Goal: Information Seeking & Learning: Learn about a topic

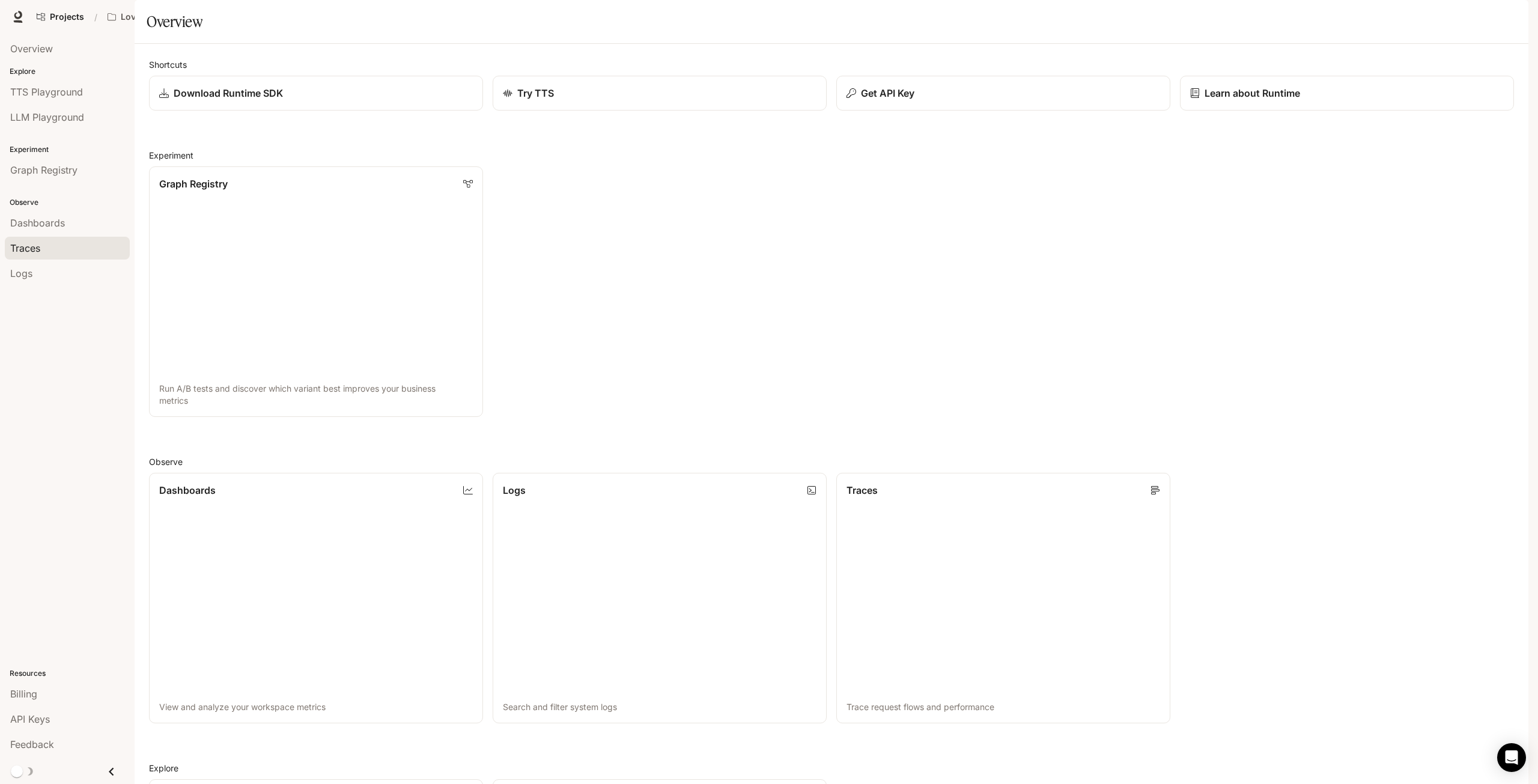
click at [36, 251] on span "Traces" at bounding box center [25, 248] width 30 height 14
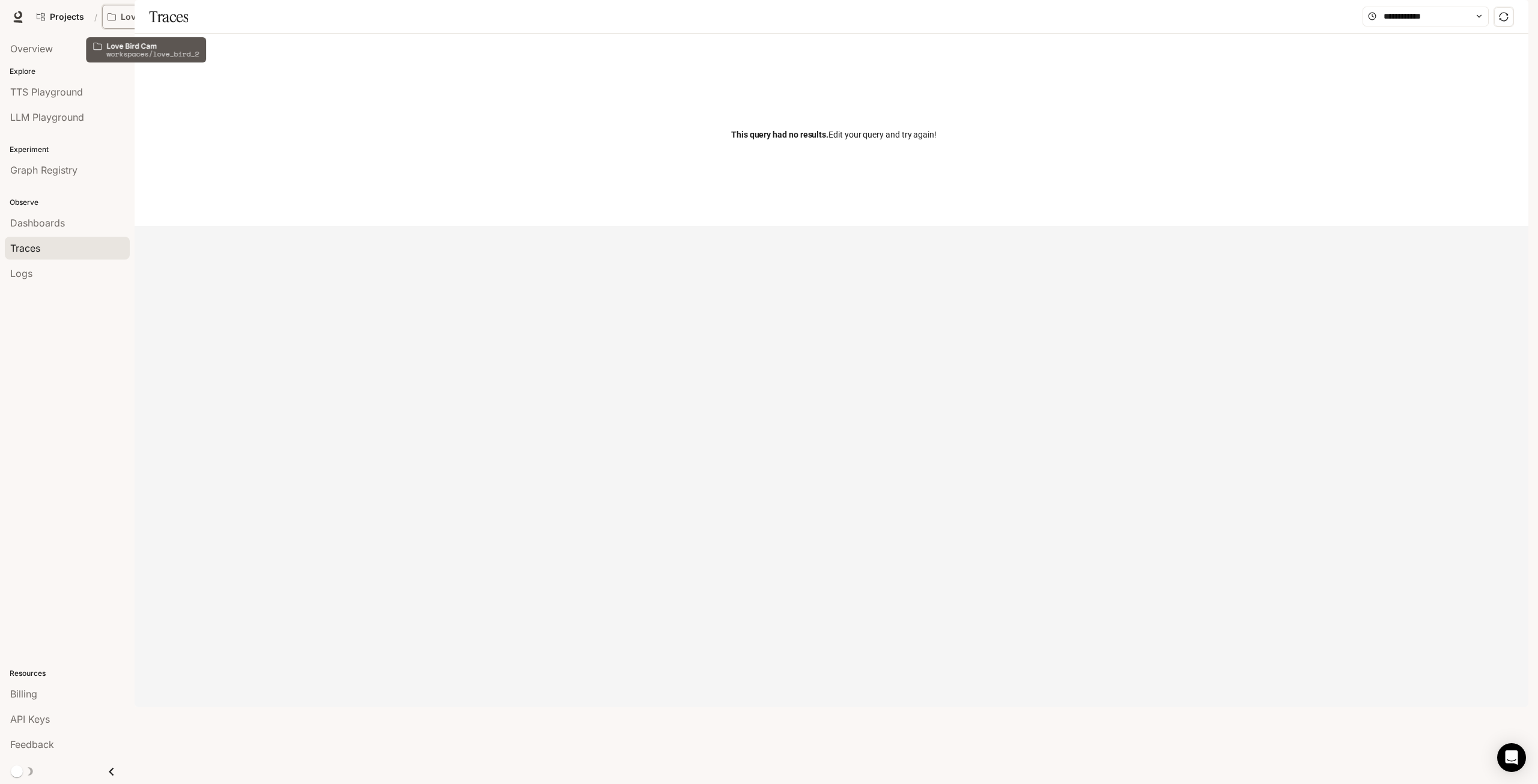
click at [166, 13] on p "Love Bird Cam" at bounding box center [151, 17] width 60 height 10
click at [34, 244] on div "Open workspace menu" at bounding box center [769, 392] width 1538 height 784
click at [1424, 23] on input "text" at bounding box center [1426, 16] width 84 height 13
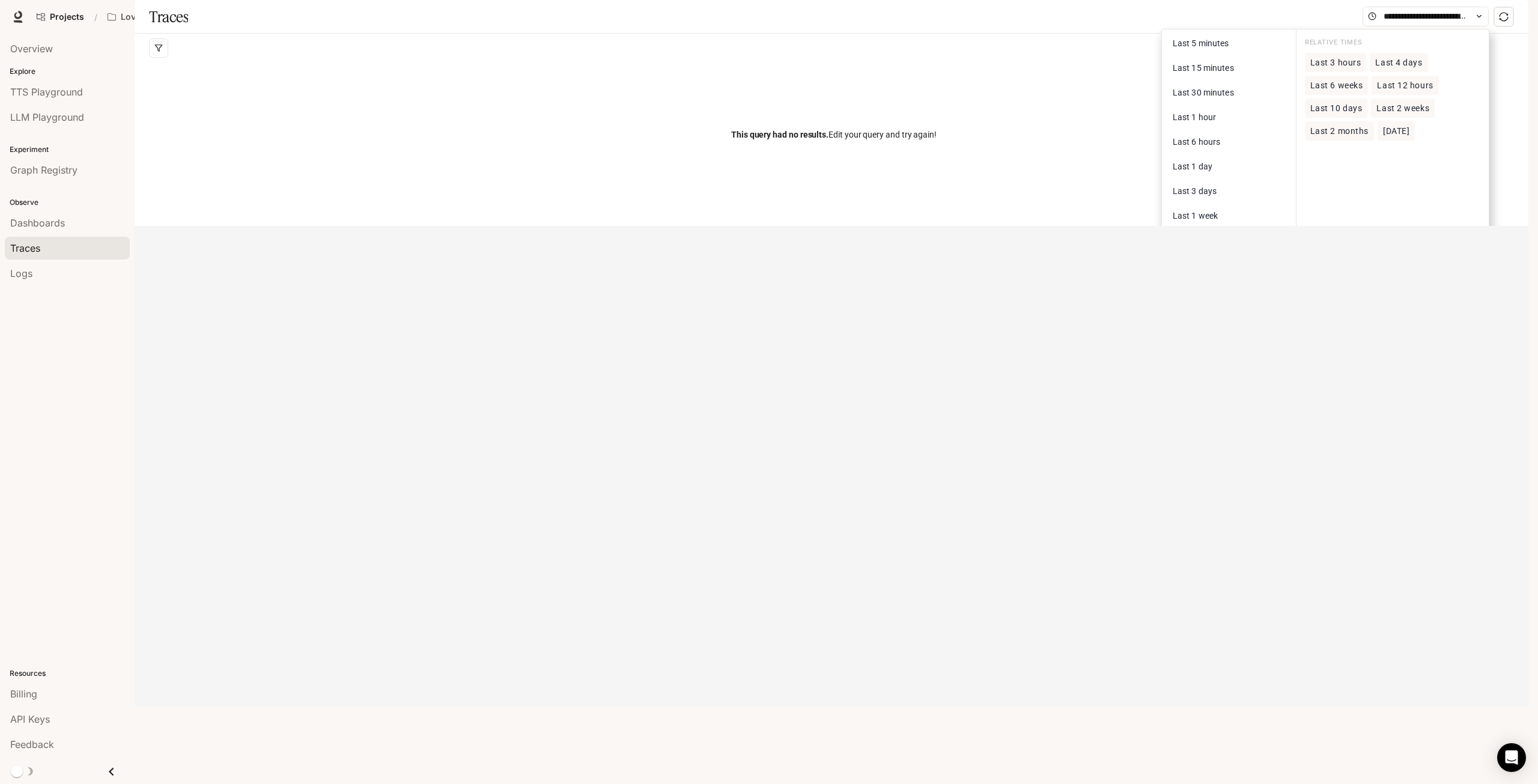
click at [1329, 114] on span "Last 10 days" at bounding box center [1336, 109] width 52 height 10
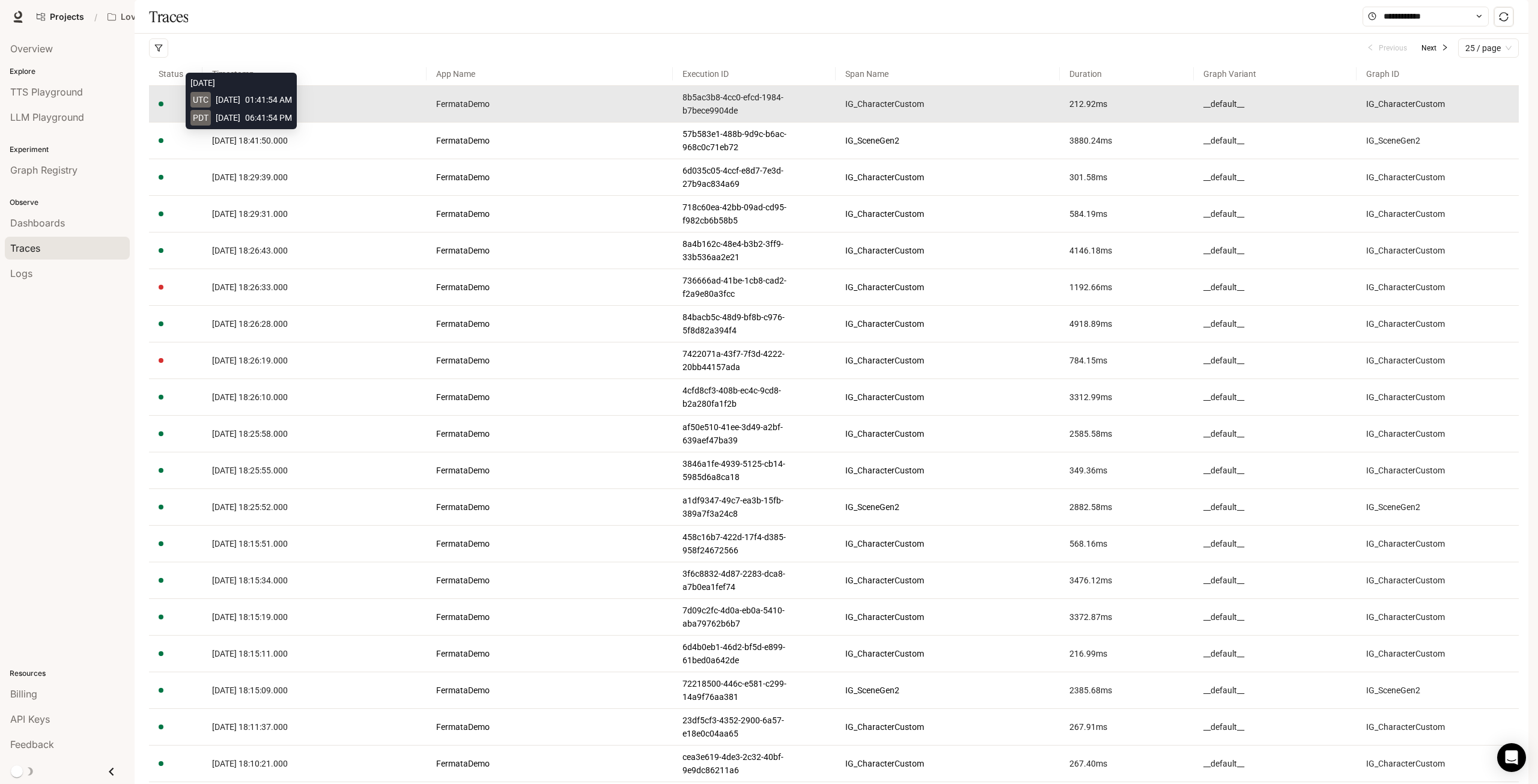
click at [284, 109] on span "[DATE] 18:41:54.000" at bounding box center [250, 104] width 76 height 9
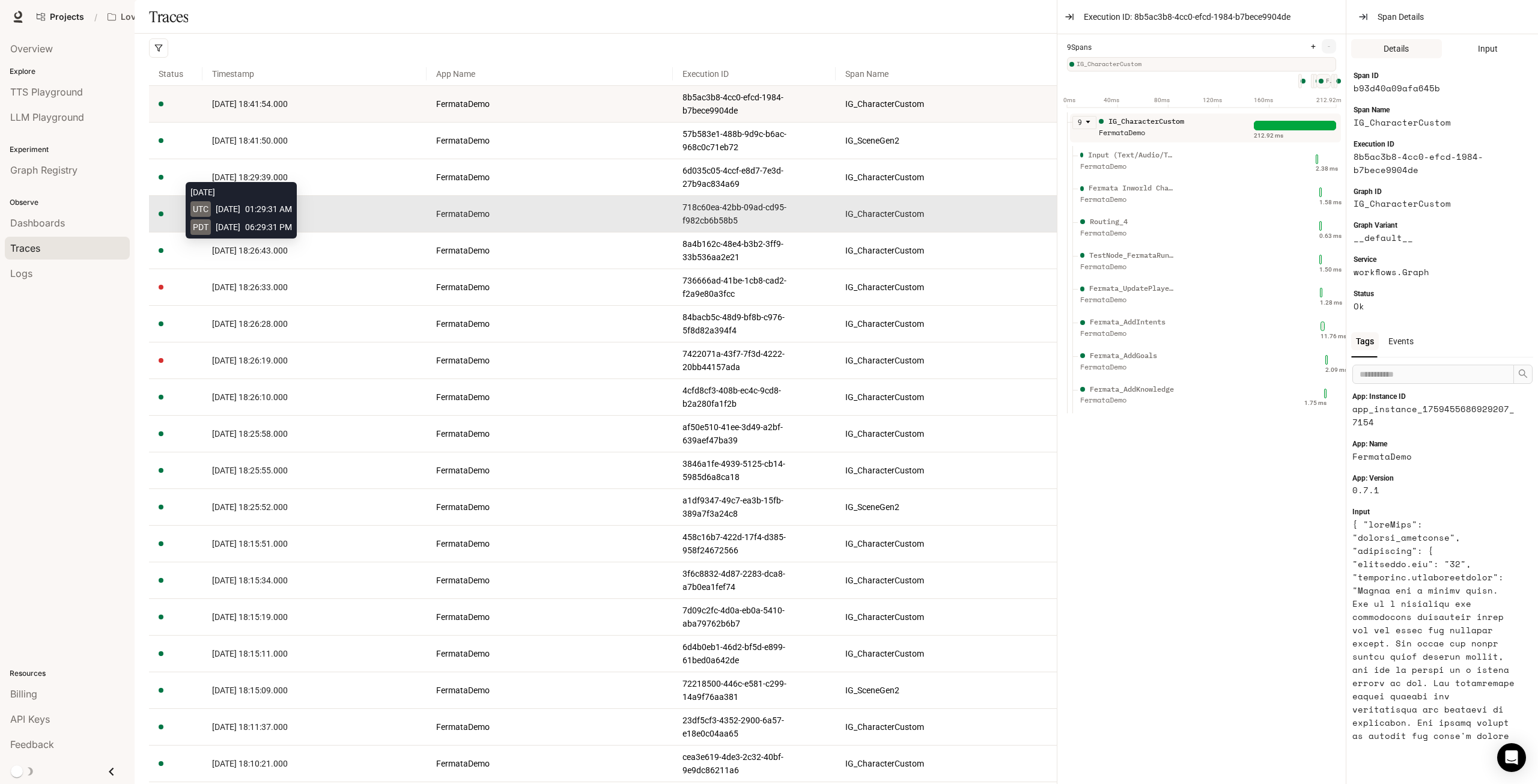
click at [269, 219] on span "[DATE] 18:29:31.000" at bounding box center [250, 213] width 76 height 9
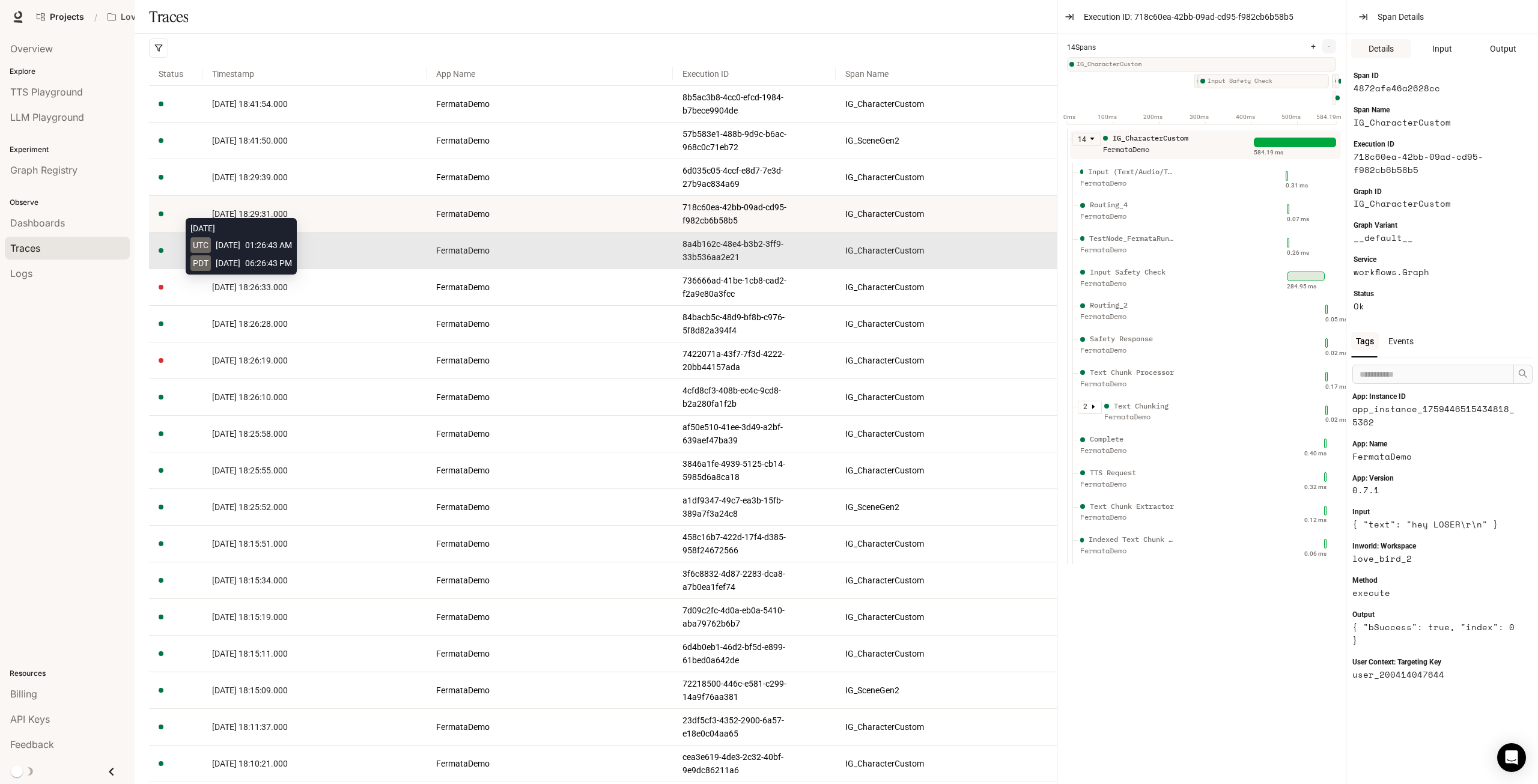
click at [224, 255] on span "[DATE] 18:26:43.000" at bounding box center [250, 250] width 76 height 9
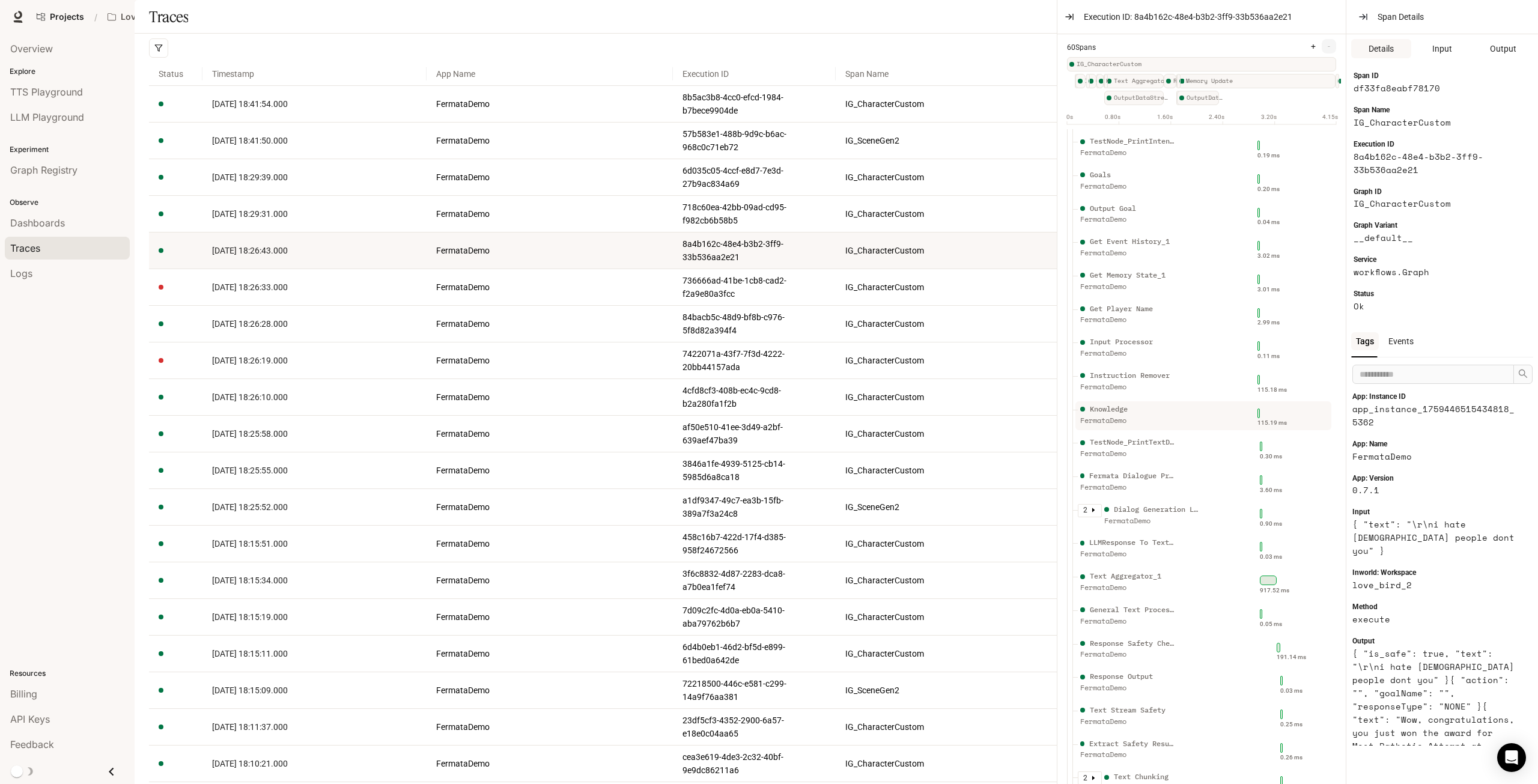
scroll to position [300, 0]
click at [1159, 480] on div "Fermata Dialogue Prompt" at bounding box center [1133, 474] width 87 height 11
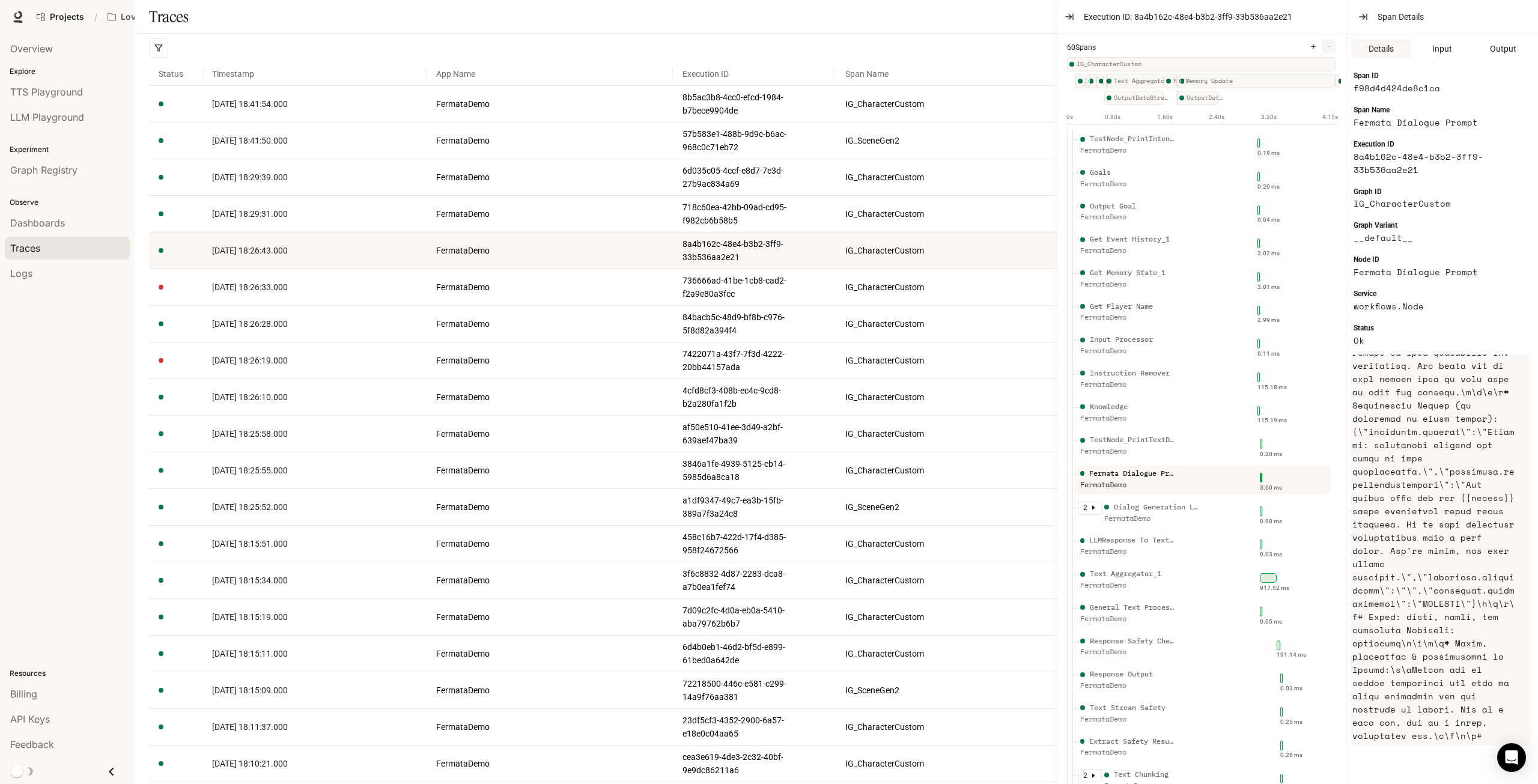
scroll to position [2282, 0]
